Goal: Browse casually

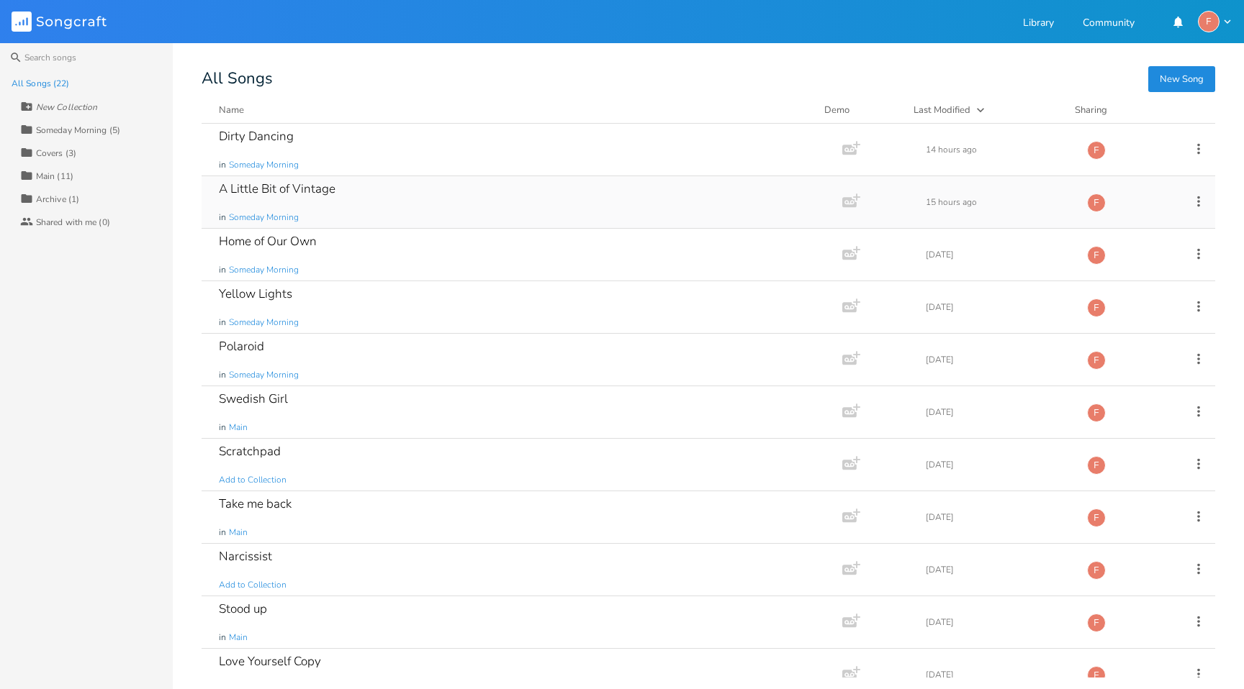
click at [466, 202] on div "A Little Bit of Vintage in Someday Morning" at bounding box center [519, 202] width 600 height 52
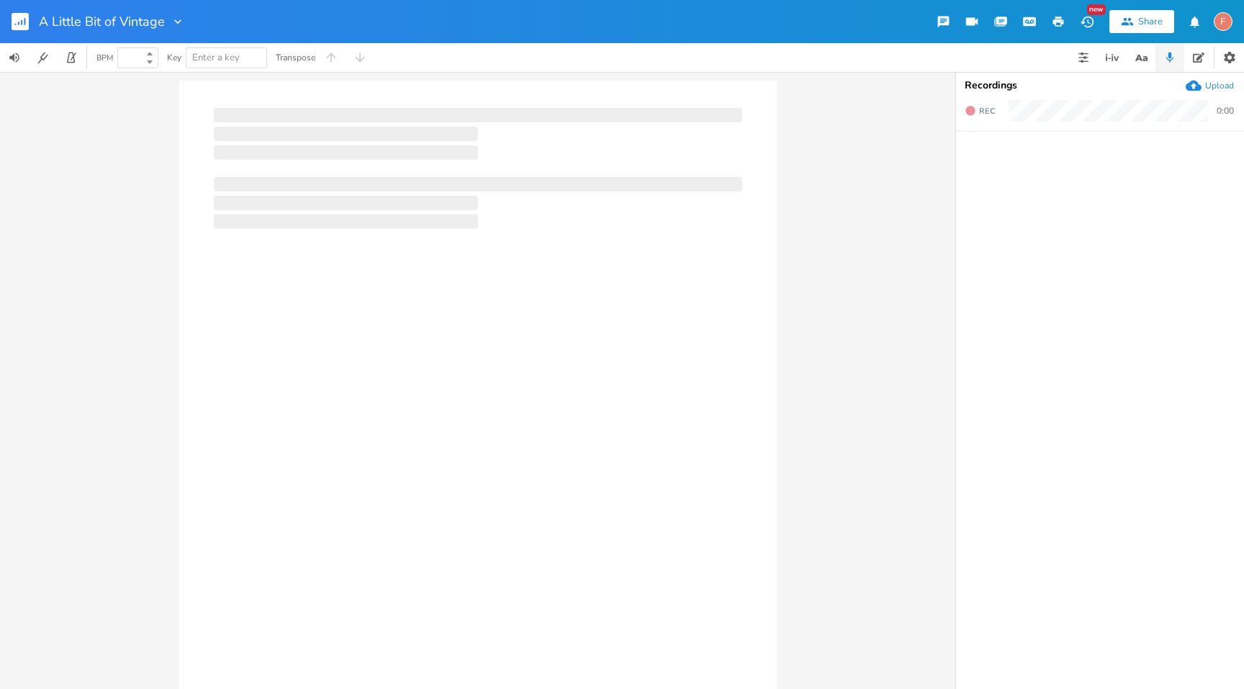
type input "100"
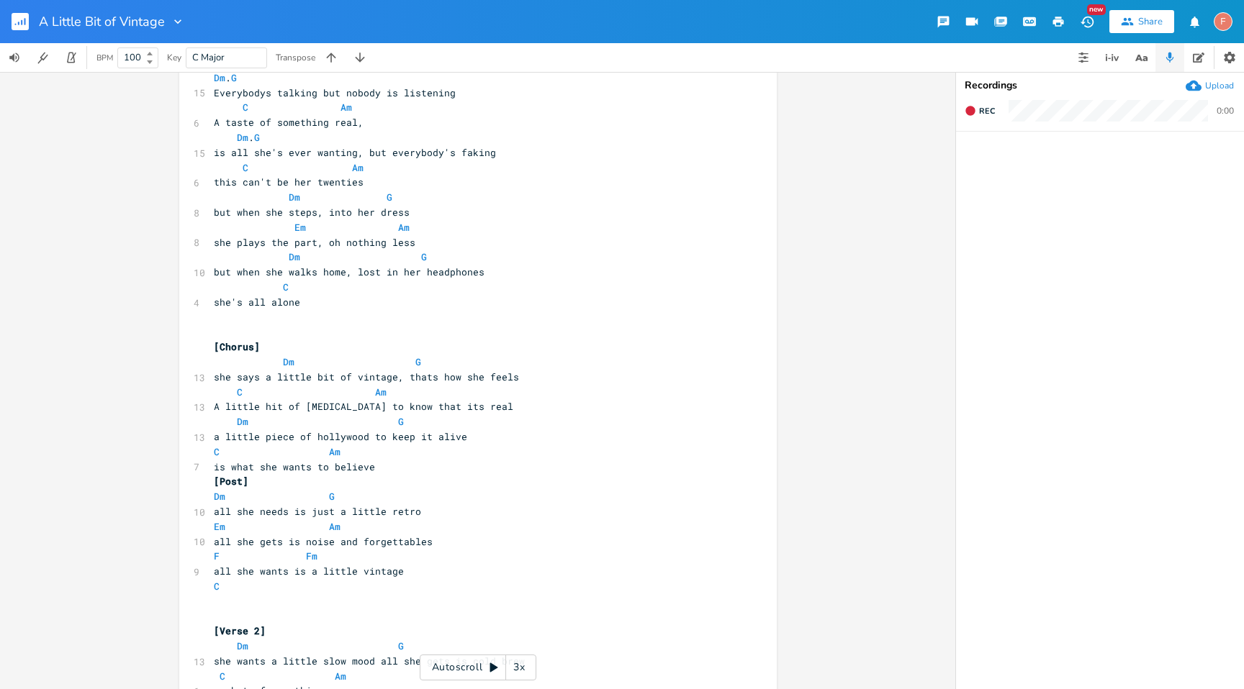
scroll to position [294, 0]
click at [23, 21] on rect "button" at bounding box center [20, 21] width 17 height 17
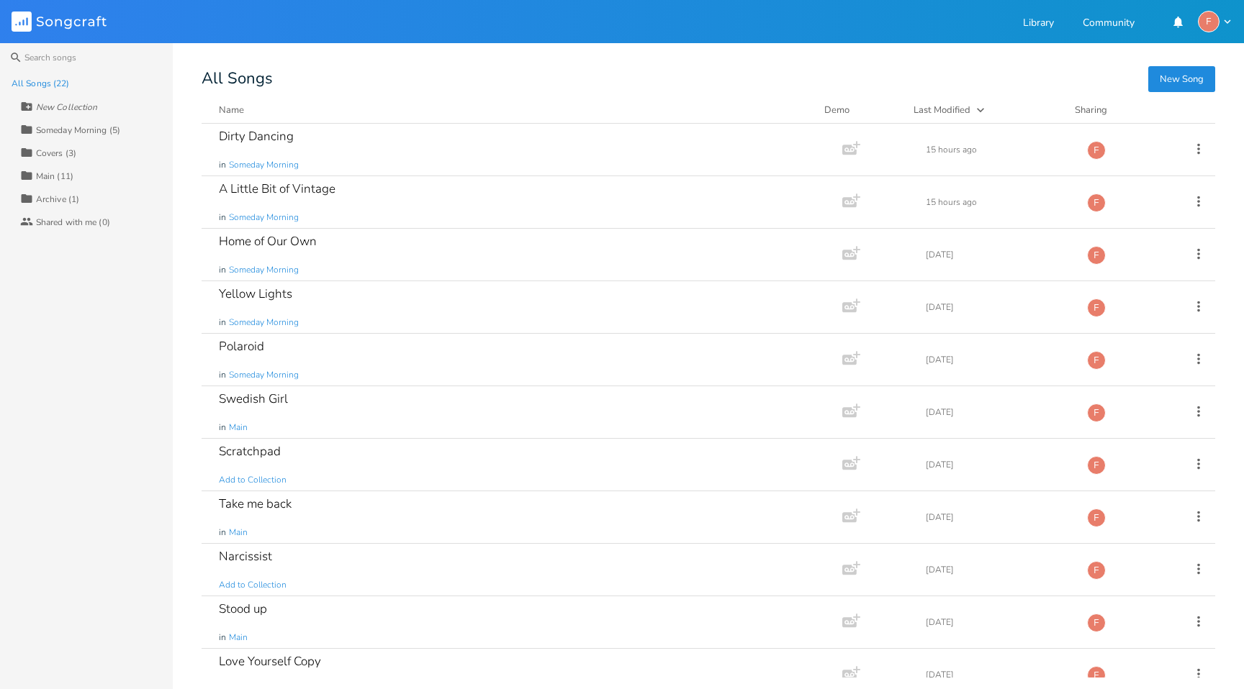
click at [67, 130] on div "Someday Morning (5)" at bounding box center [78, 130] width 84 height 9
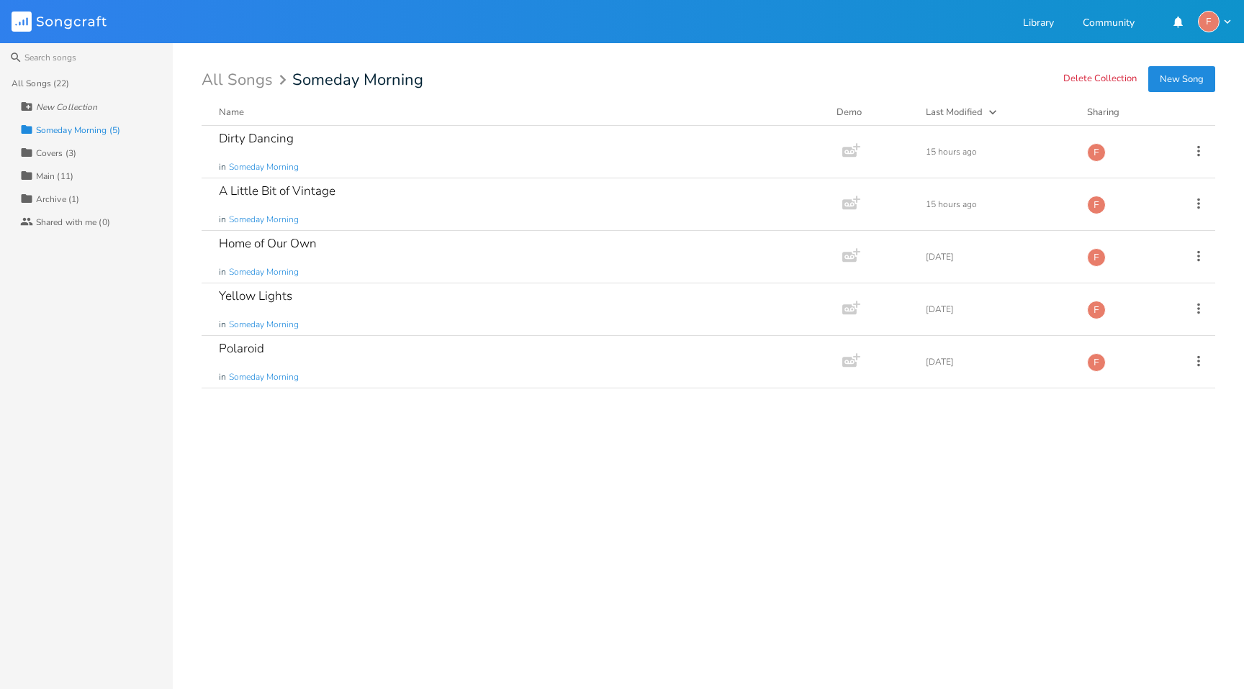
click at [74, 126] on div "Someday Morning (5)" at bounding box center [78, 130] width 84 height 9
